Goal: Task Accomplishment & Management: Manage account settings

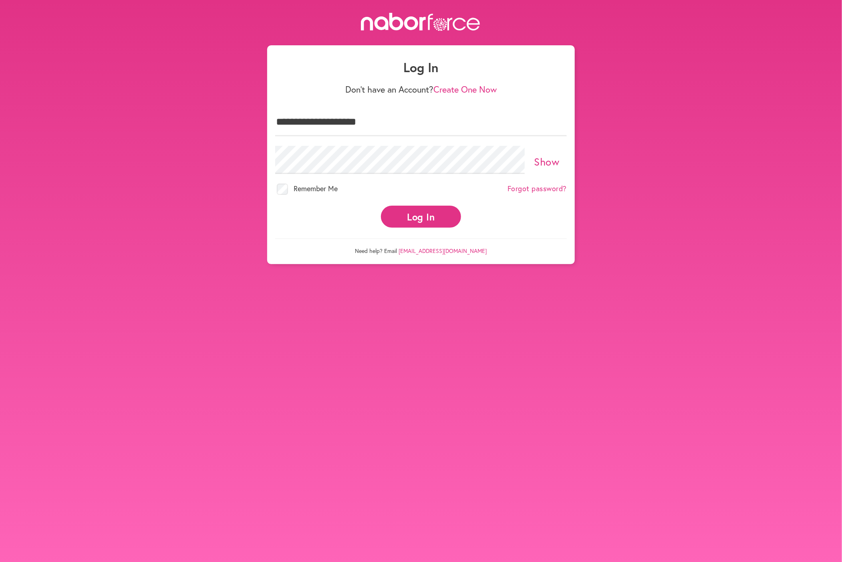
click at [419, 220] on button "Log In" at bounding box center [421, 216] width 80 height 22
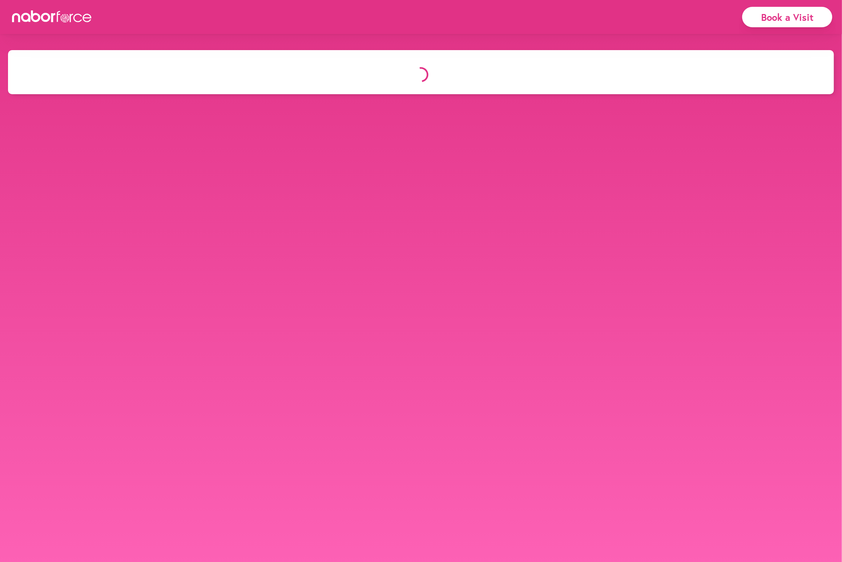
select select "*"
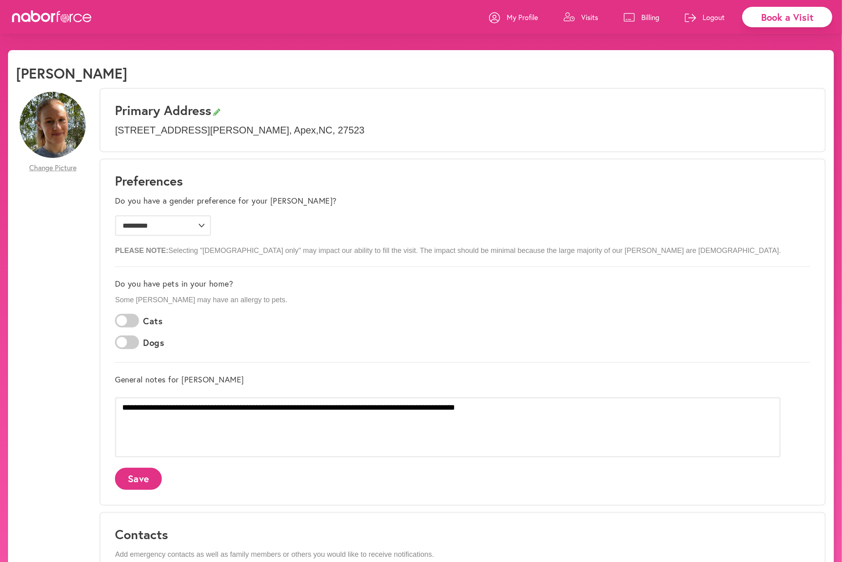
click at [591, 15] on p "Visits" at bounding box center [589, 17] width 17 height 10
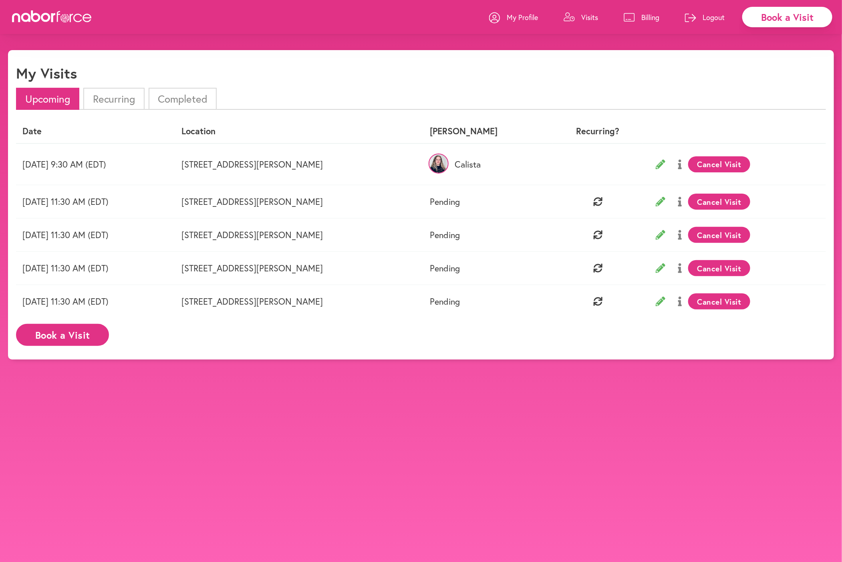
click at [111, 107] on li "Recurring" at bounding box center [113, 99] width 61 height 22
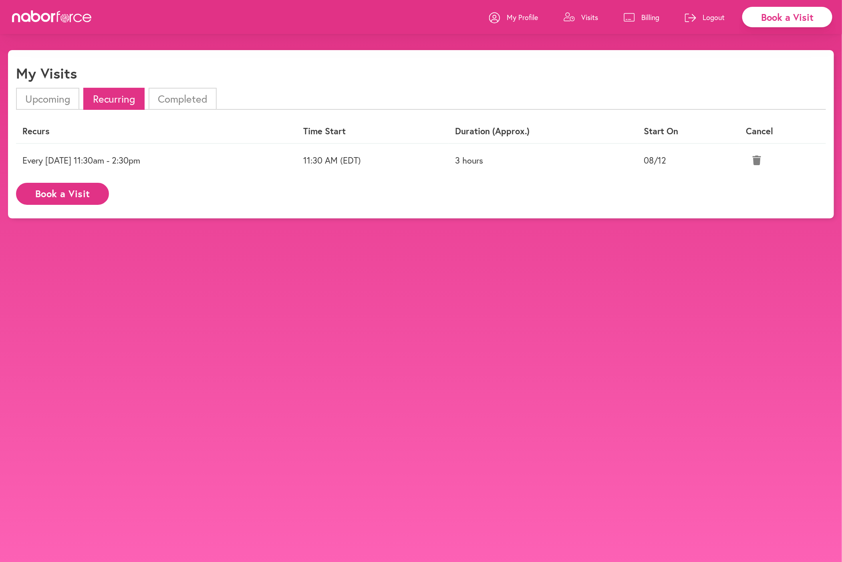
click at [46, 99] on li "Upcoming" at bounding box center [47, 99] width 63 height 22
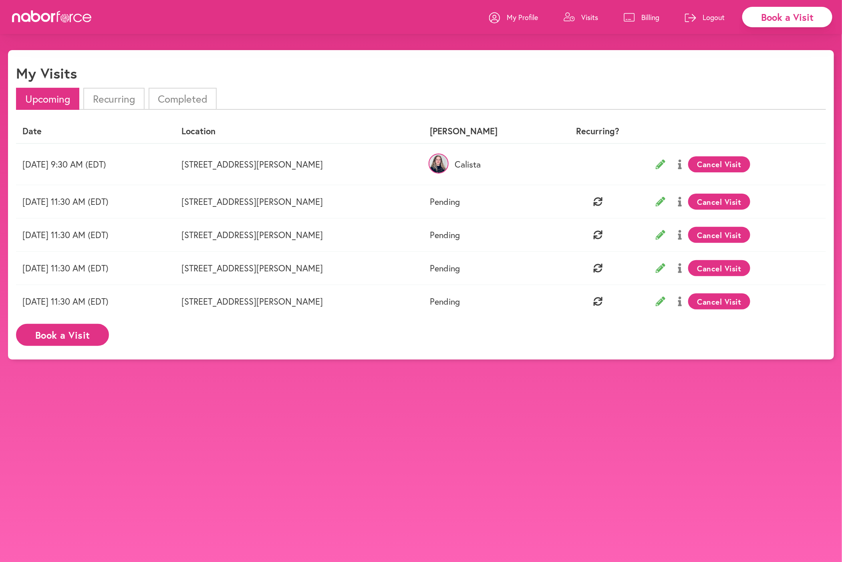
click at [704, 21] on p "Logout" at bounding box center [714, 17] width 22 height 10
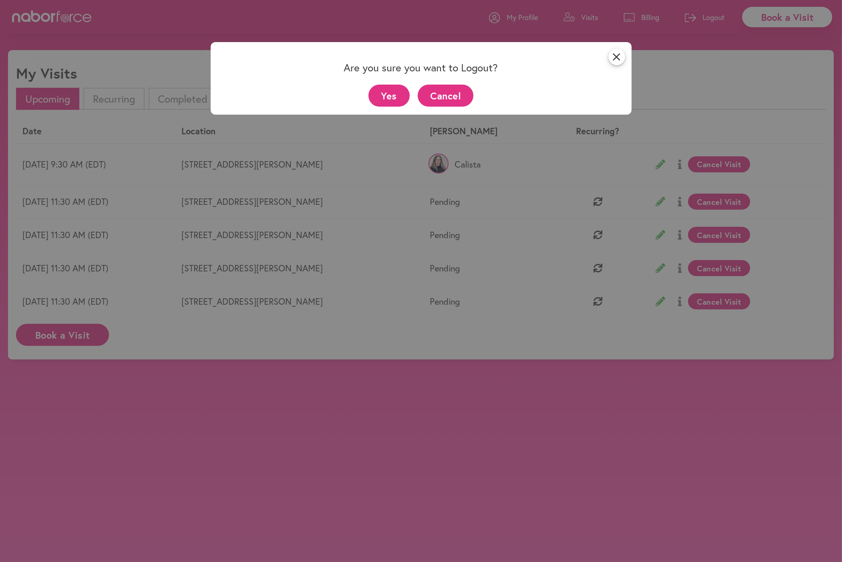
click at [391, 90] on button "Yes" at bounding box center [388, 96] width 41 height 22
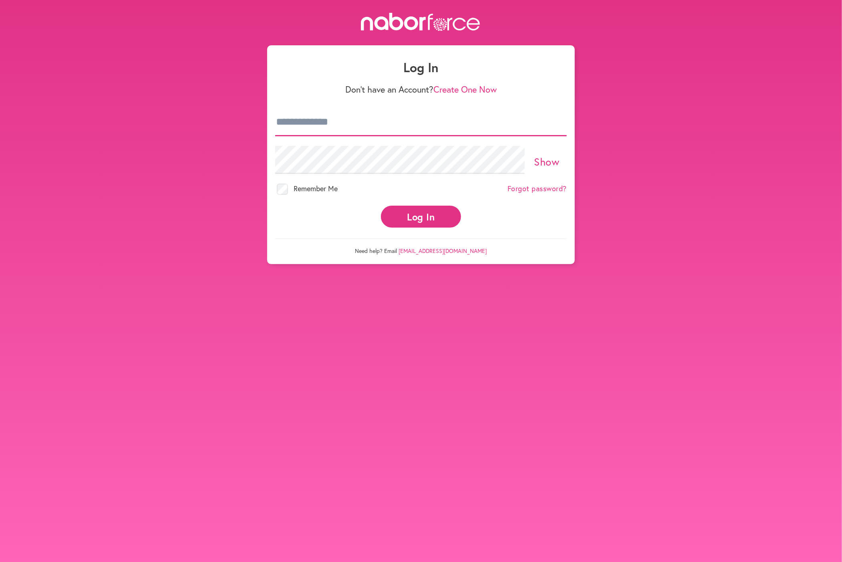
type input "**********"
